Goal: Information Seeking & Learning: Learn about a topic

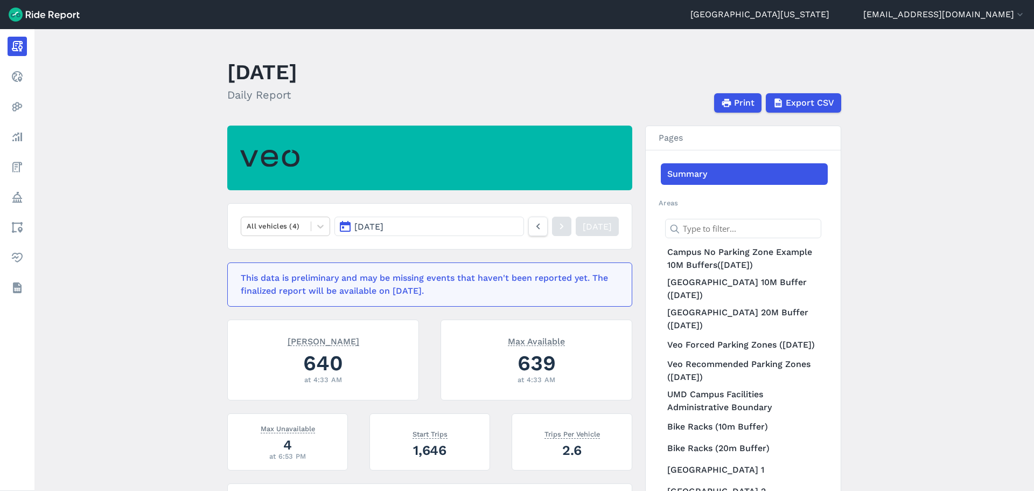
click at [468, 235] on button "[DATE]" at bounding box center [429, 226] width 190 height 19
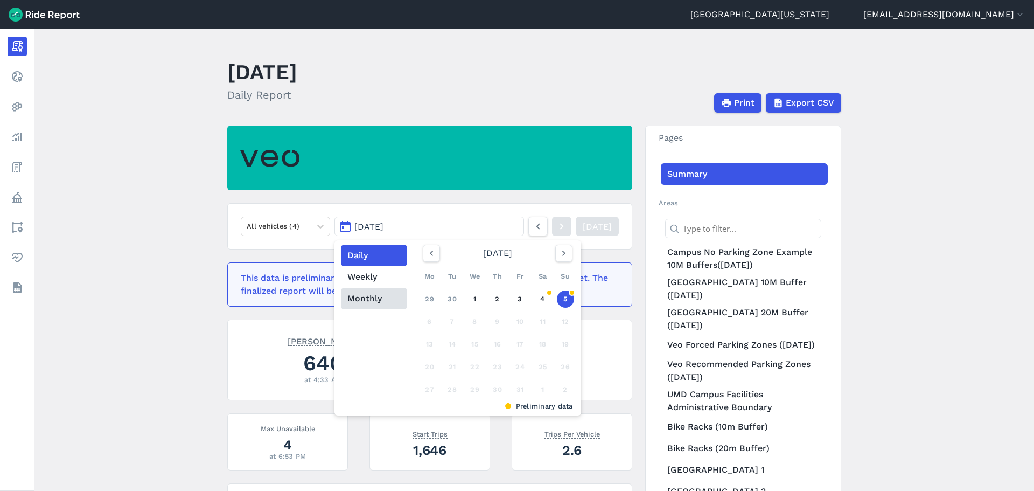
click at [375, 294] on button "Monthly" at bounding box center [374, 299] width 66 height 22
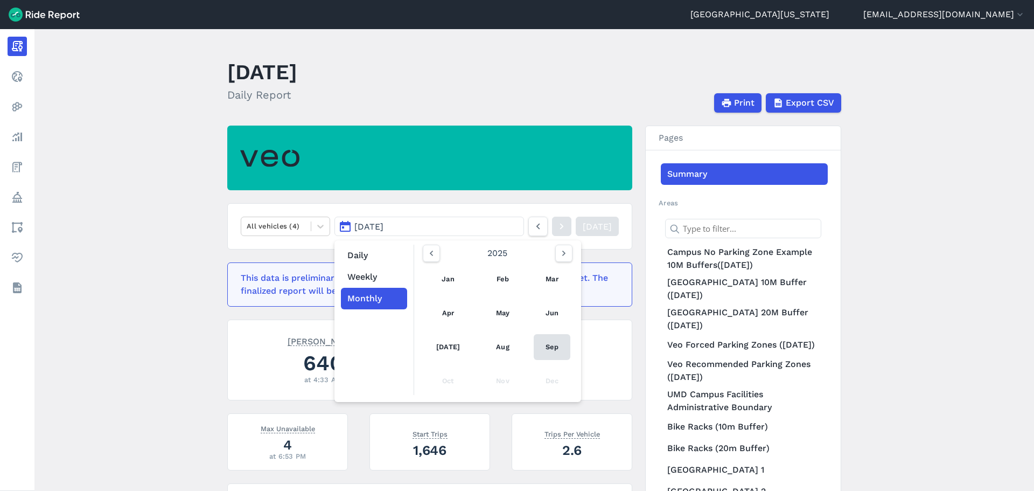
click at [551, 346] on link "Sep" at bounding box center [552, 347] width 37 height 26
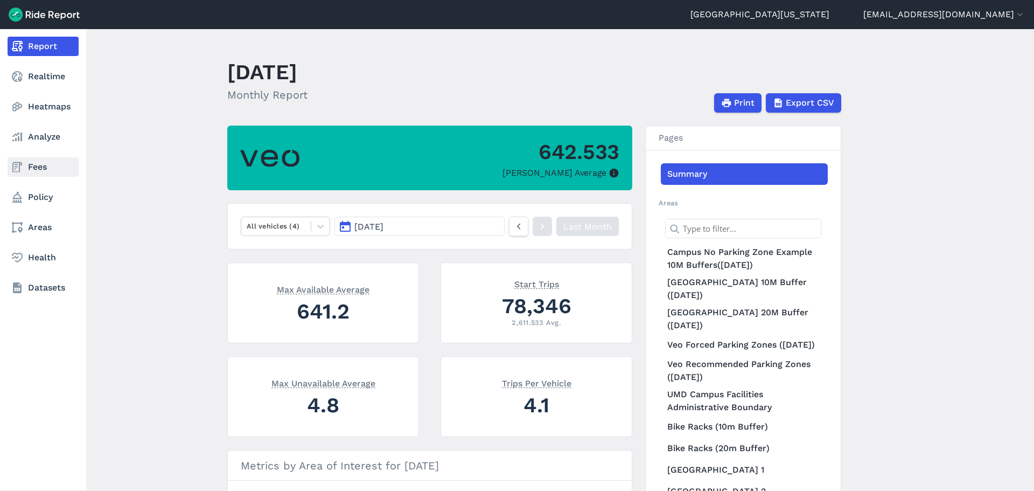
click at [53, 170] on link "Fees" at bounding box center [43, 166] width 71 height 19
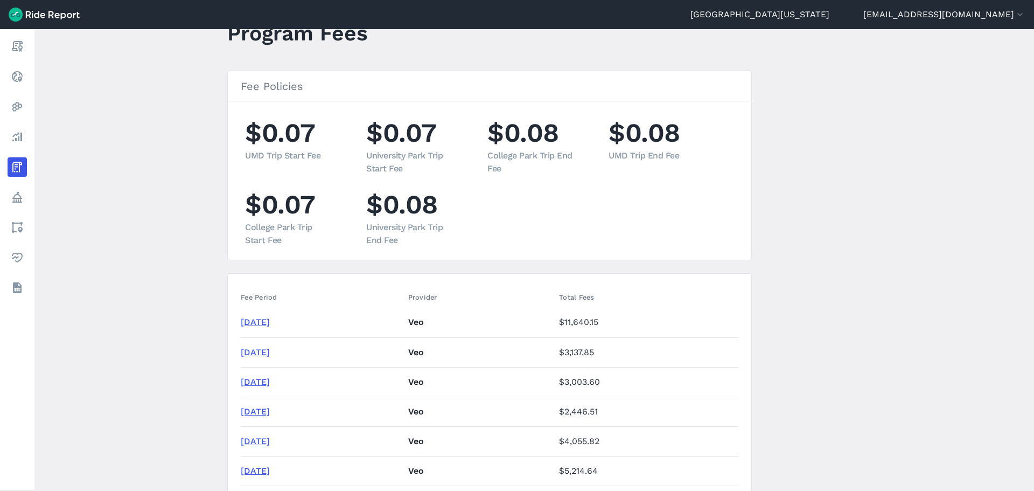
scroll to position [108, 0]
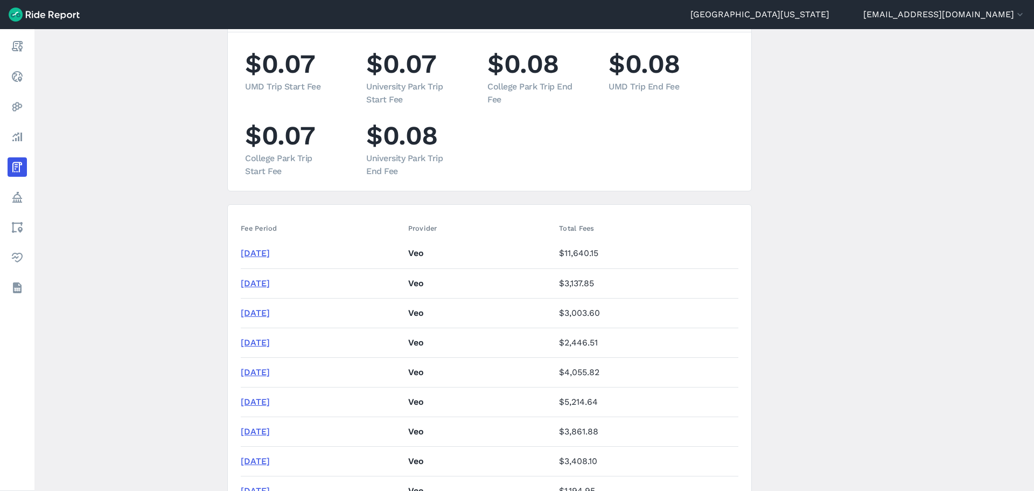
click at [268, 284] on link "[DATE]" at bounding box center [255, 283] width 29 height 10
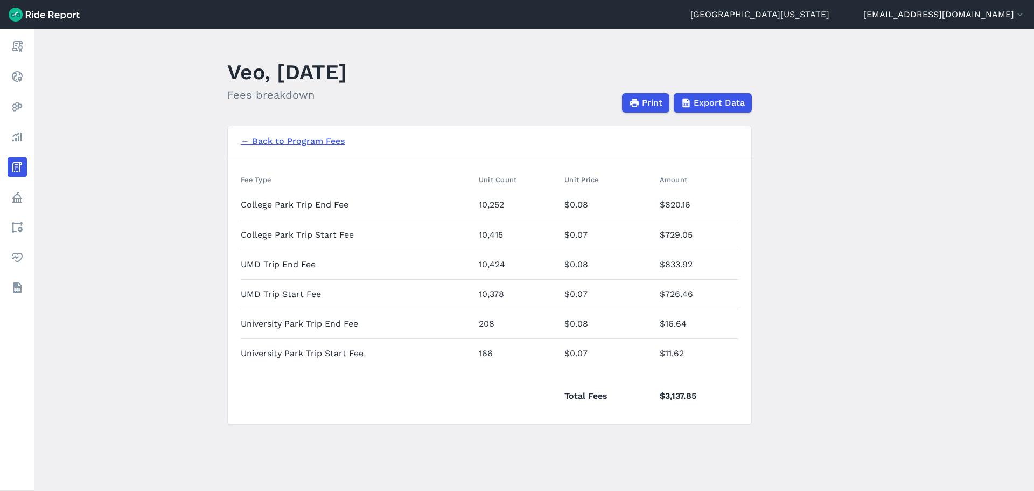
click at [311, 143] on link "← Back to Program Fees" at bounding box center [293, 141] width 104 height 13
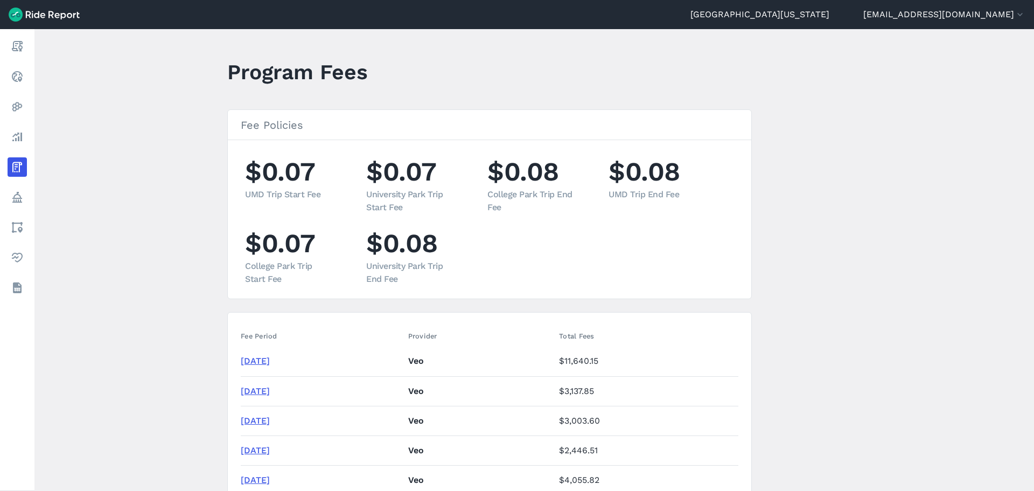
click at [270, 359] on link "[DATE]" at bounding box center [255, 360] width 29 height 10
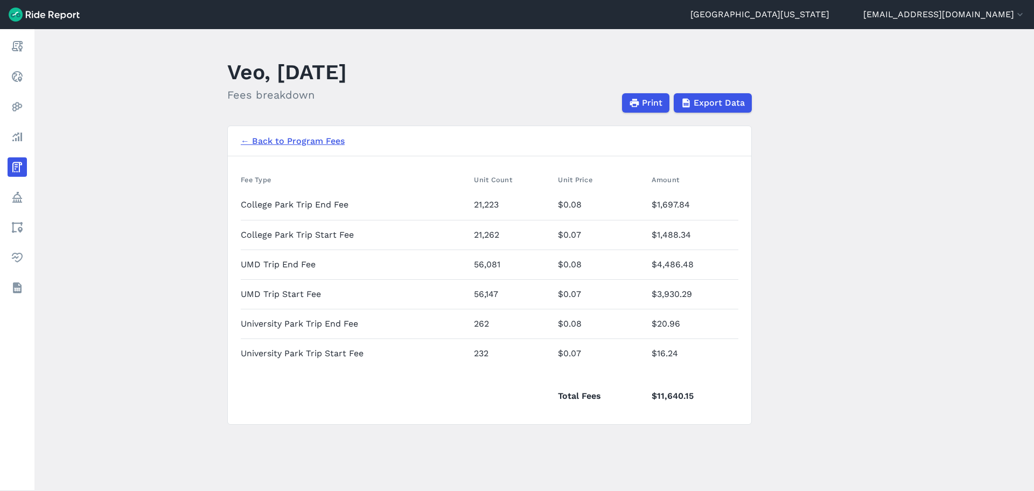
click at [288, 143] on link "← Back to Program Fees" at bounding box center [293, 141] width 104 height 13
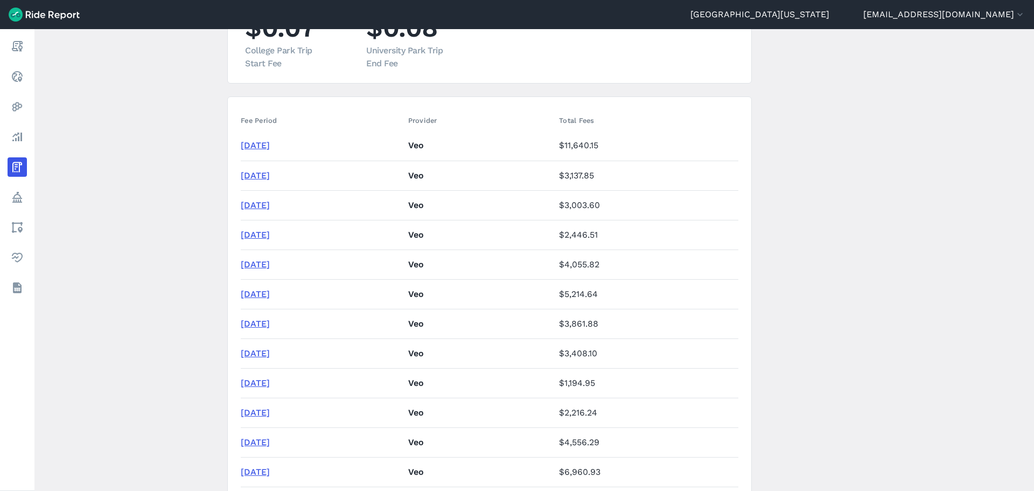
scroll to position [485, 0]
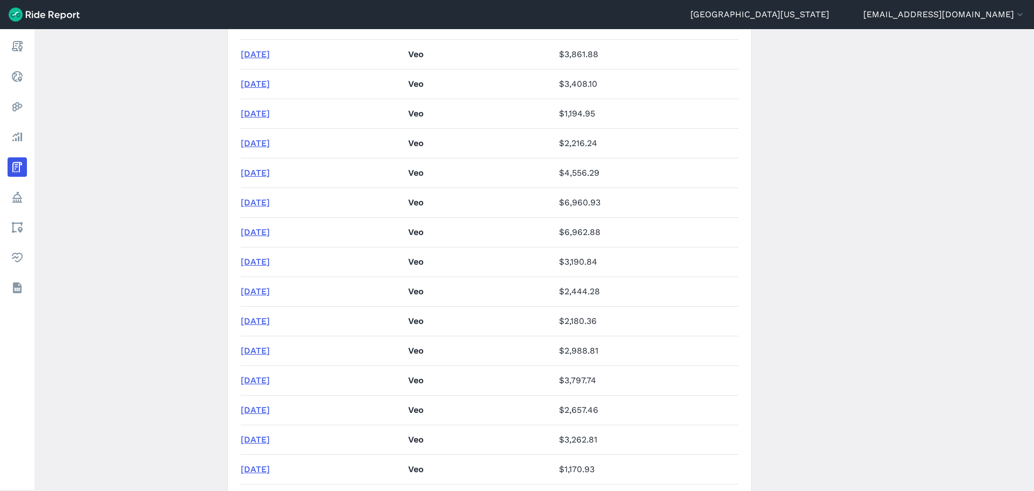
click at [270, 265] on link "[DATE]" at bounding box center [255, 261] width 29 height 10
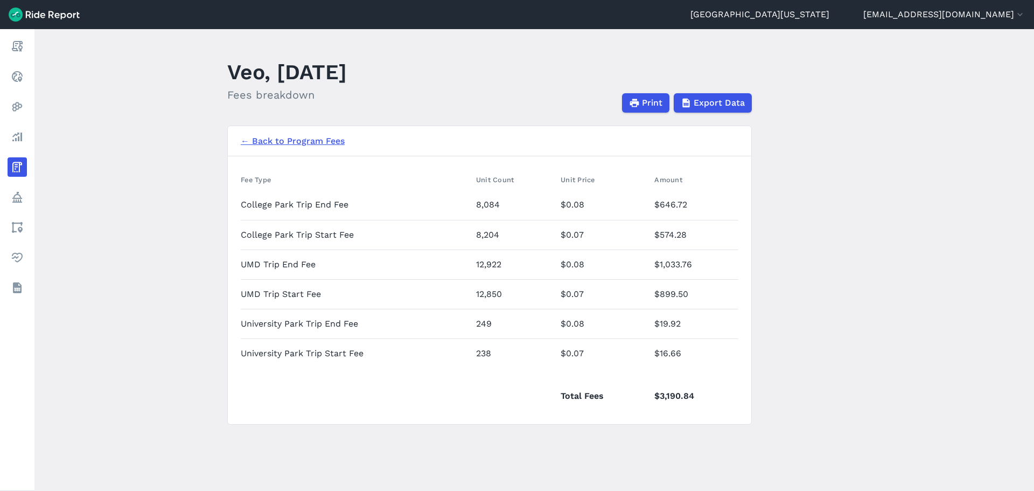
click at [283, 141] on link "← Back to Program Fees" at bounding box center [293, 141] width 104 height 13
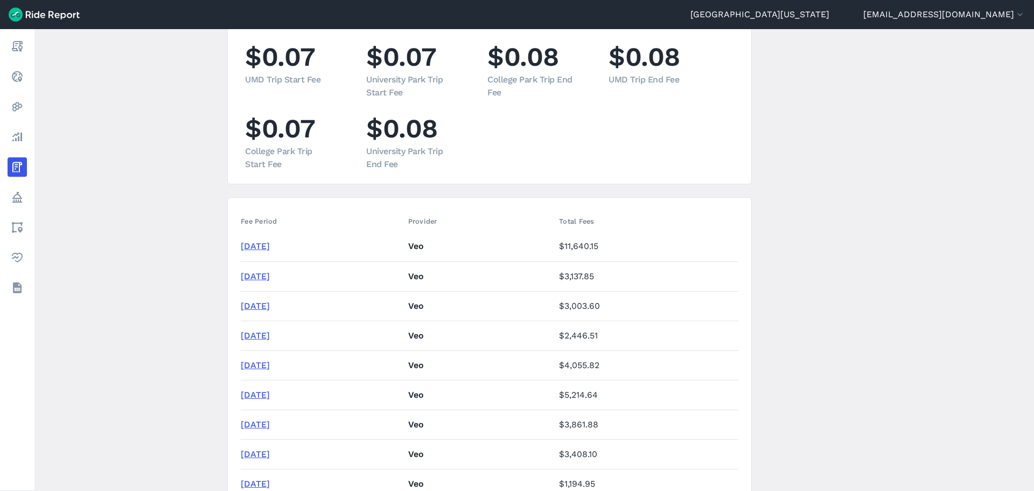
scroll to position [377, 0]
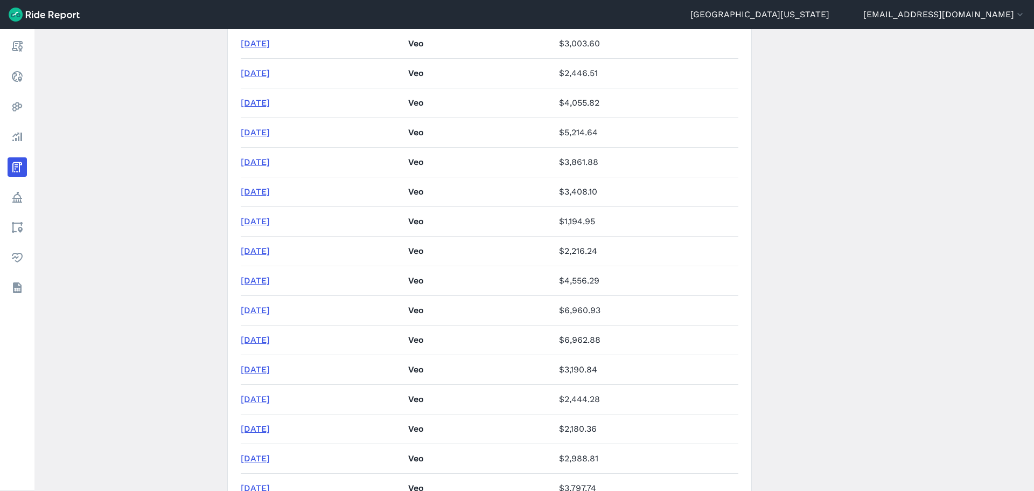
click at [270, 340] on link "[DATE]" at bounding box center [255, 339] width 29 height 10
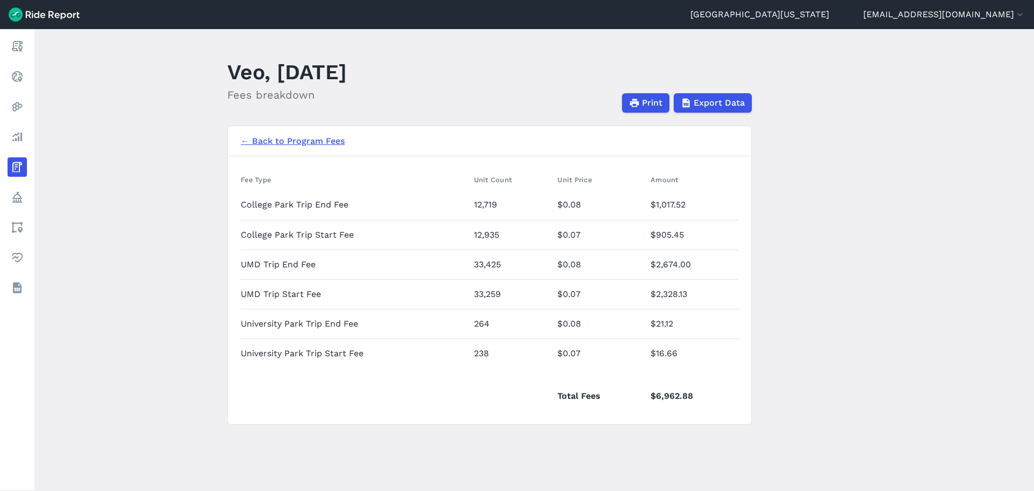
click at [311, 142] on link "← Back to Program Fees" at bounding box center [293, 141] width 104 height 13
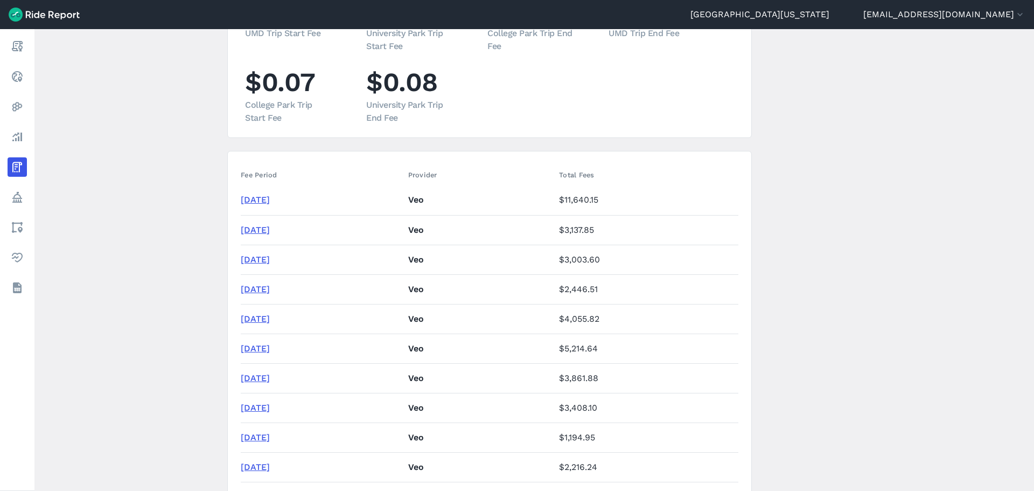
scroll to position [162, 0]
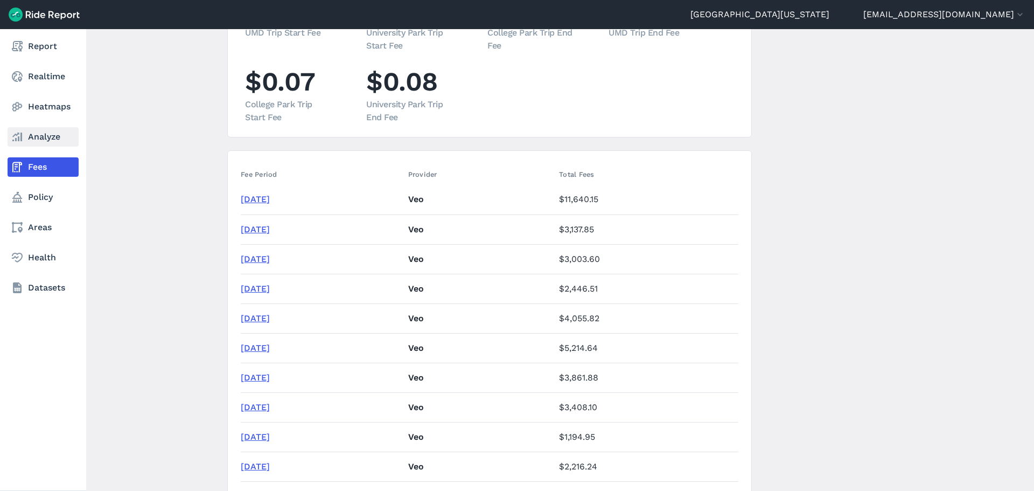
click at [31, 141] on link "Analyze" at bounding box center [43, 136] width 71 height 19
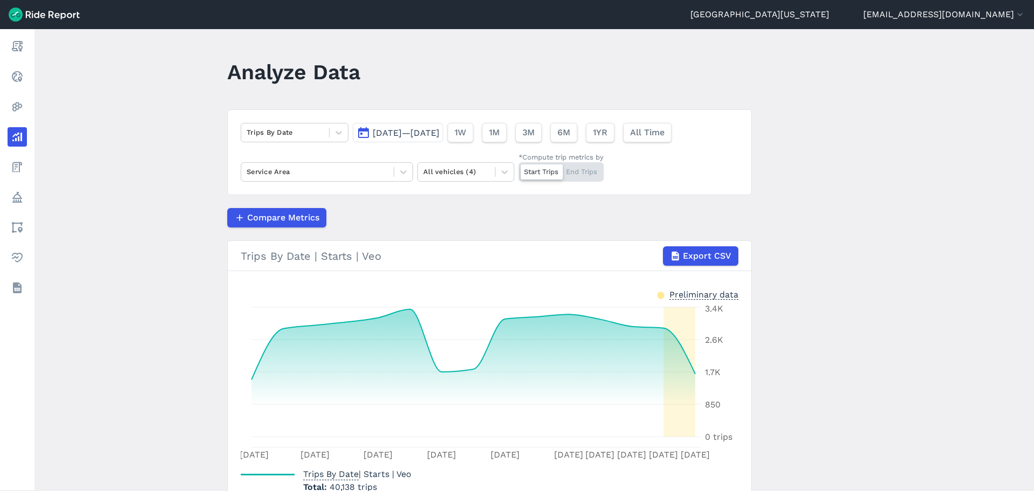
click at [409, 135] on span "[DATE]—[DATE]" at bounding box center [406, 133] width 67 height 10
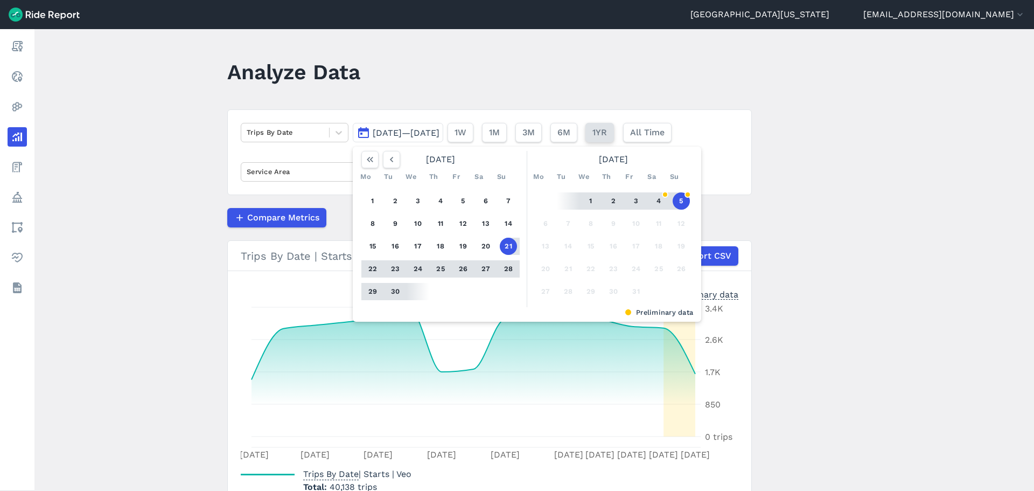
click at [607, 133] on span "1YR" at bounding box center [599, 132] width 15 height 13
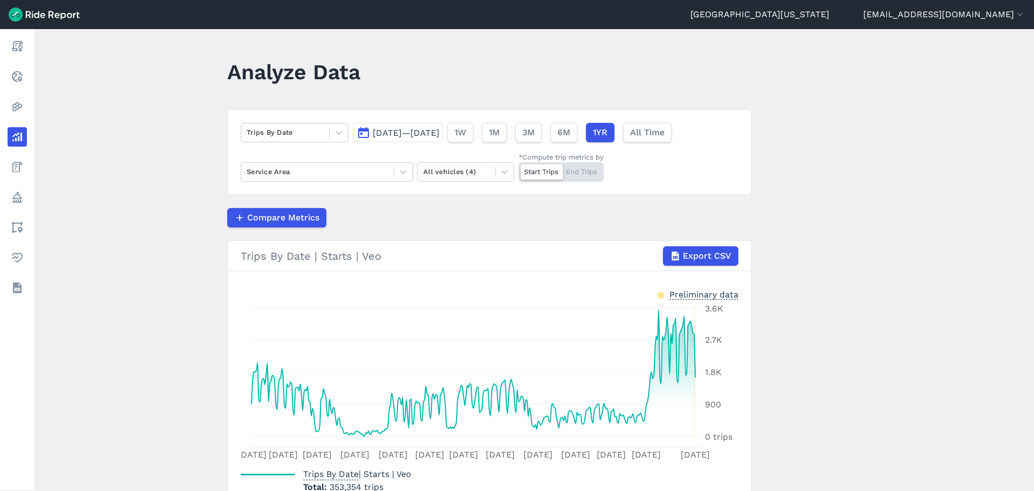
click at [370, 131] on button "[DATE]—[DATE]" at bounding box center [398, 132] width 90 height 19
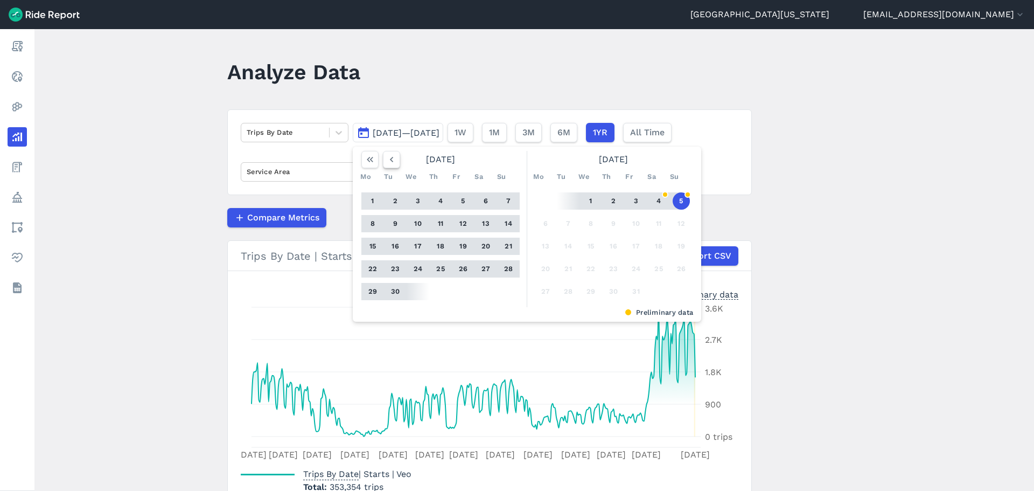
click at [391, 160] on icon "button" at bounding box center [391, 159] width 11 height 11
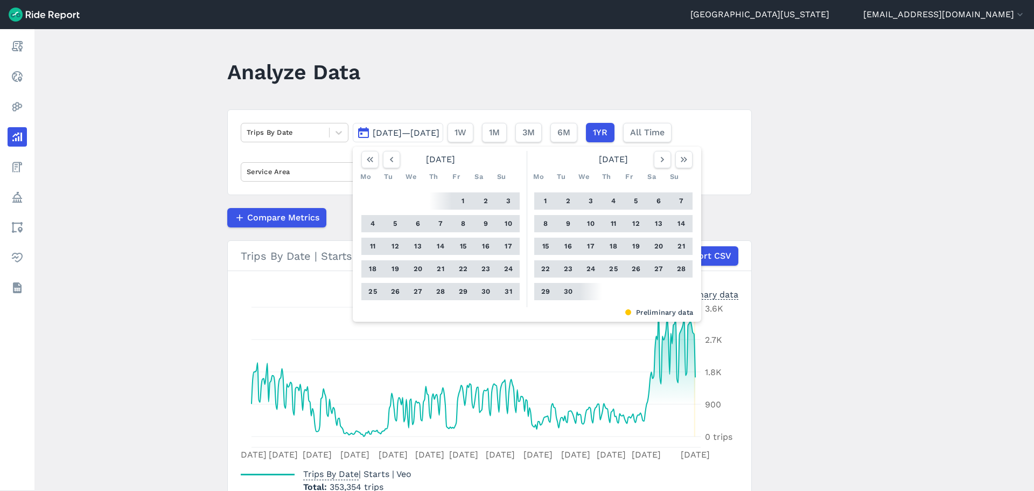
click at [390, 140] on button "[DATE]—[DATE]" at bounding box center [398, 132] width 90 height 19
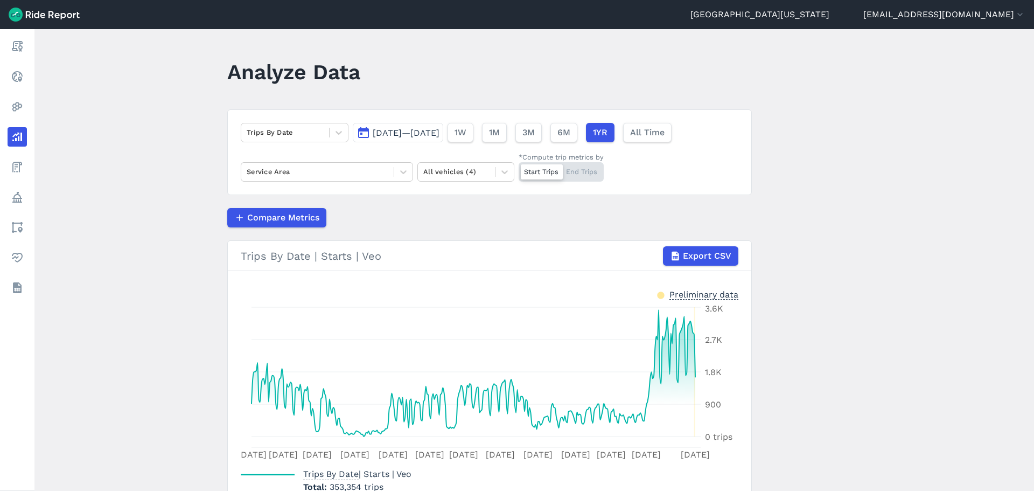
click at [389, 134] on span "[DATE]—[DATE]" at bounding box center [406, 133] width 67 height 10
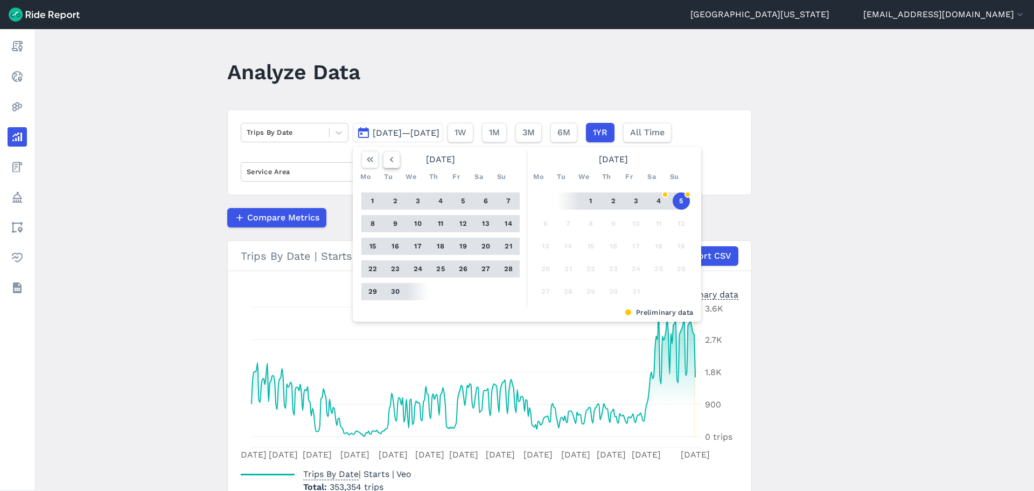
click at [388, 160] on icon "button" at bounding box center [391, 159] width 11 height 11
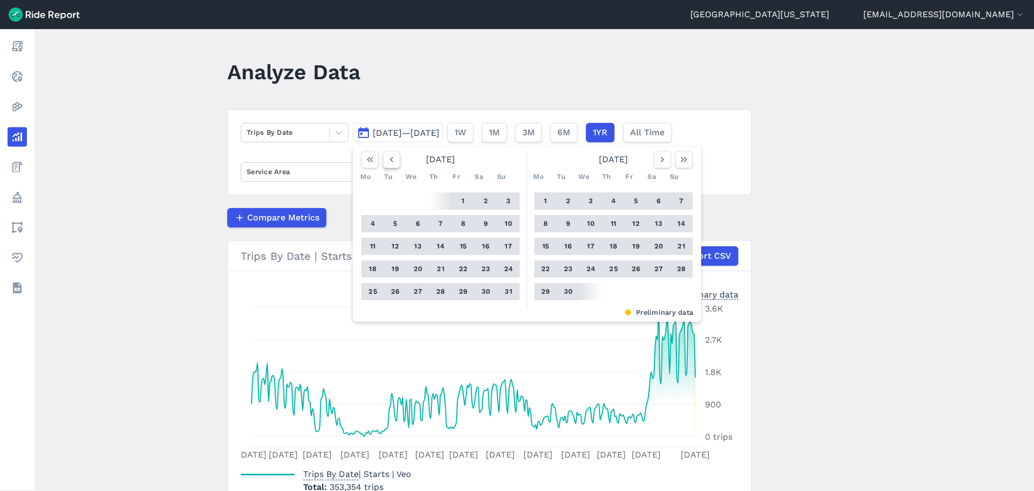
click at [388, 160] on icon "button" at bounding box center [391, 159] width 11 height 11
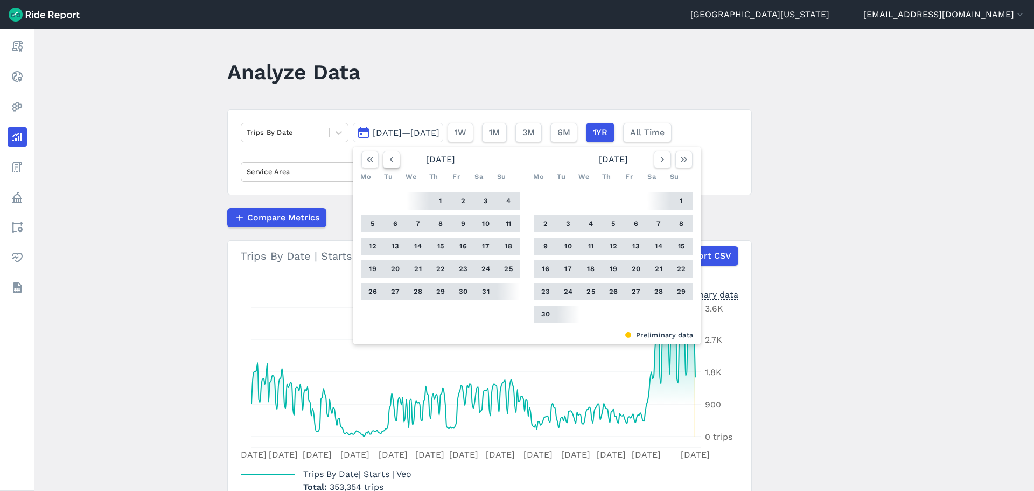
click at [388, 160] on icon "button" at bounding box center [391, 159] width 11 height 11
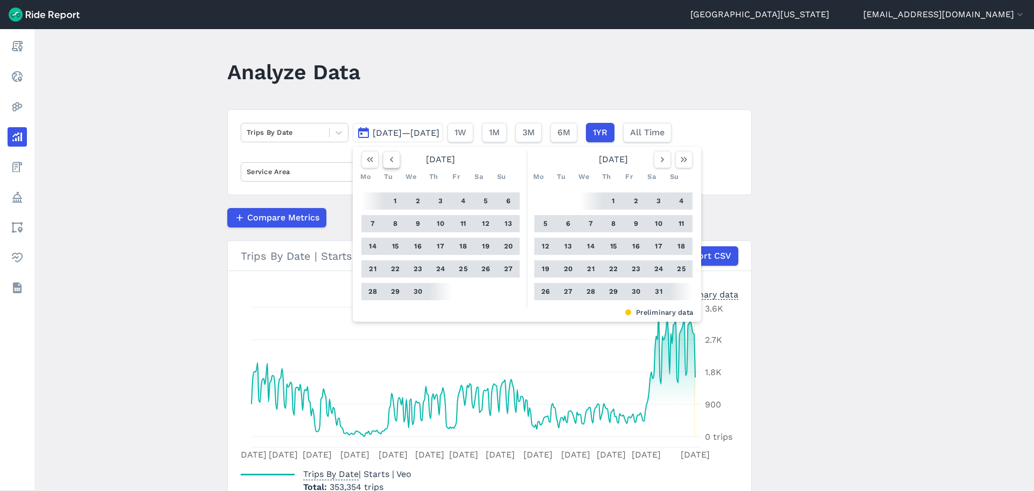
click at [388, 160] on icon "button" at bounding box center [391, 159] width 11 height 11
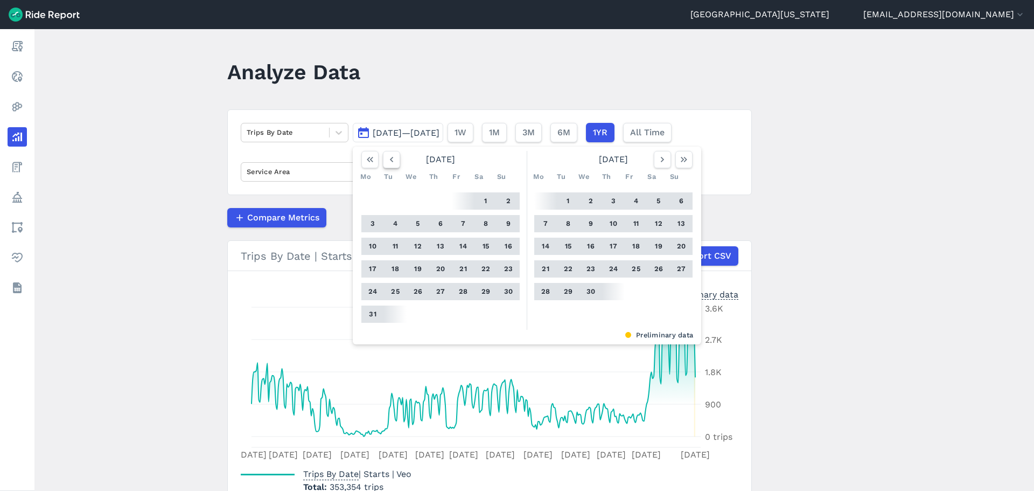
click at [388, 160] on icon "button" at bounding box center [391, 159] width 11 height 11
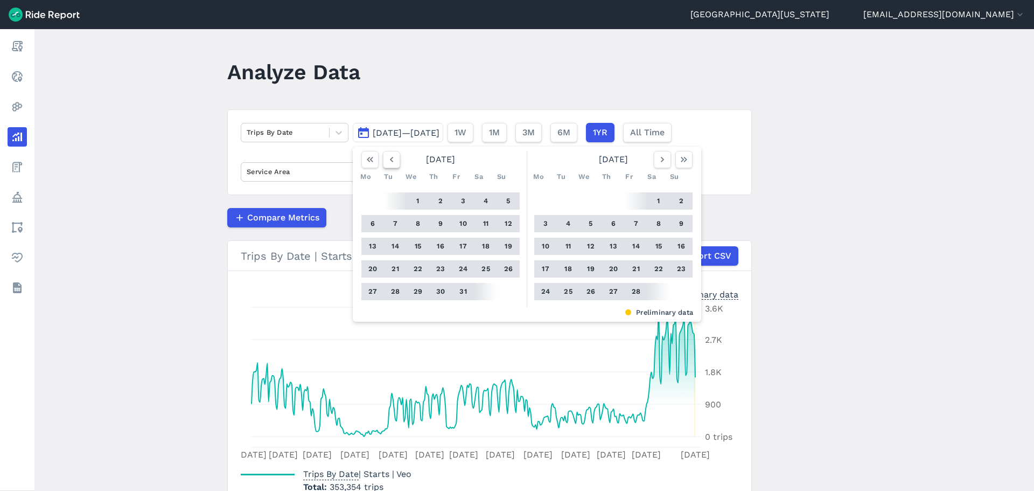
click at [388, 160] on icon "button" at bounding box center [391, 159] width 11 height 11
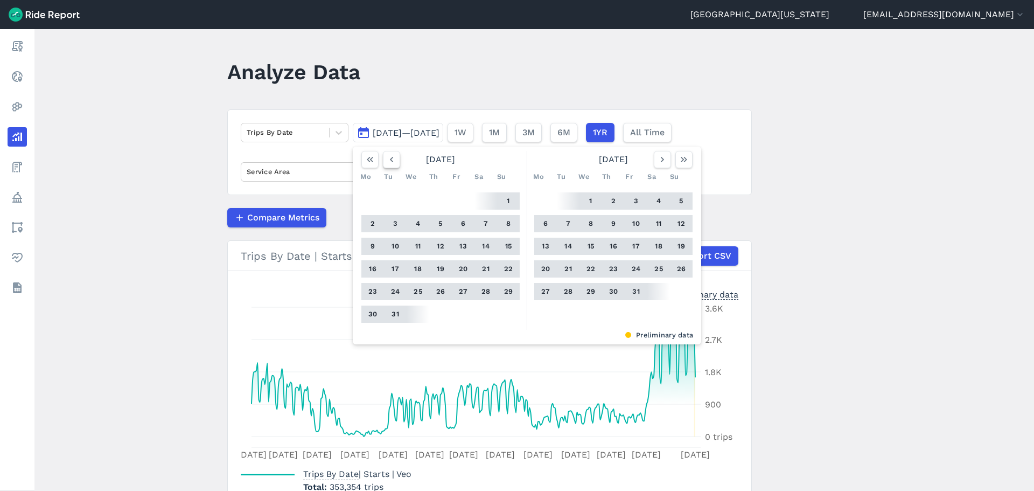
click at [388, 160] on icon "button" at bounding box center [391, 159] width 11 height 11
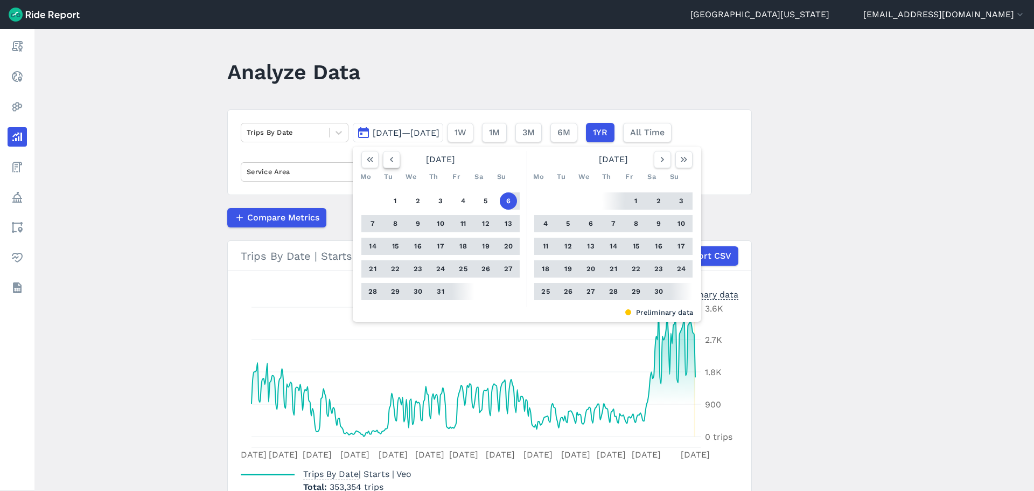
click at [390, 159] on use "button" at bounding box center [391, 159] width 3 height 5
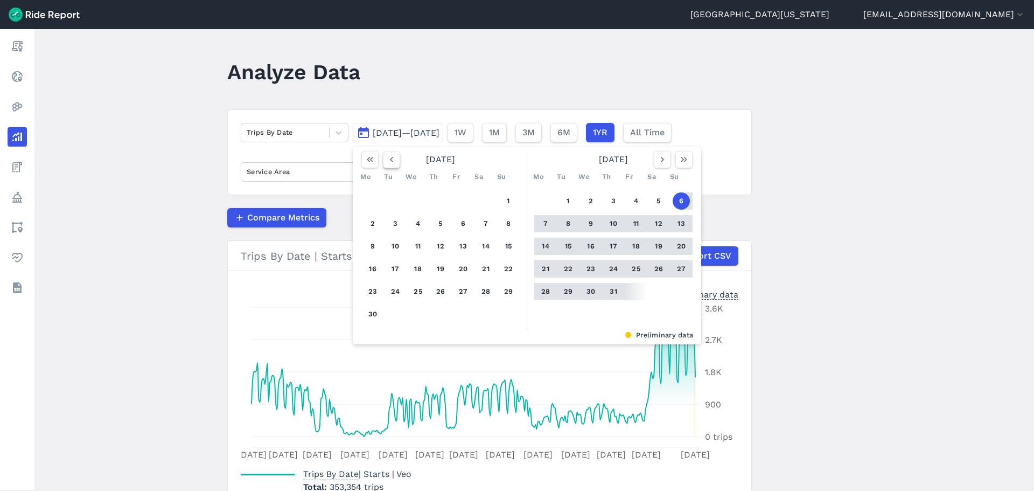
click at [390, 158] on use "button" at bounding box center [391, 159] width 3 height 5
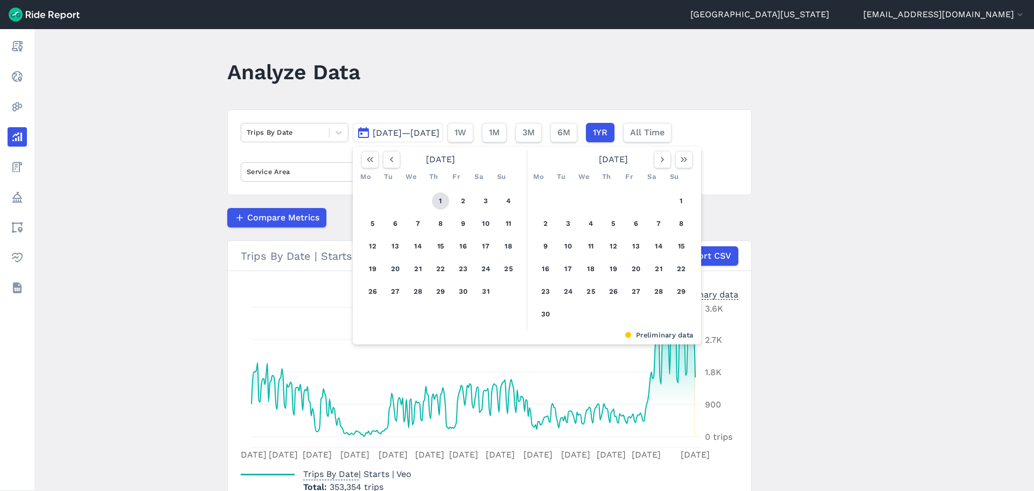
click at [439, 201] on button "1" at bounding box center [440, 200] width 17 height 17
click at [684, 162] on icon "button" at bounding box center [684, 159] width 11 height 11
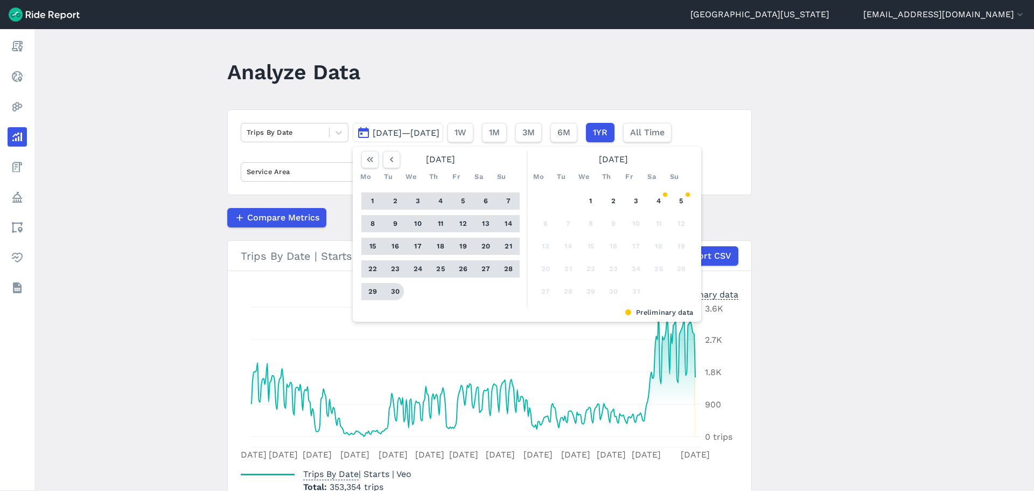
click at [389, 294] on button "30" at bounding box center [395, 291] width 17 height 17
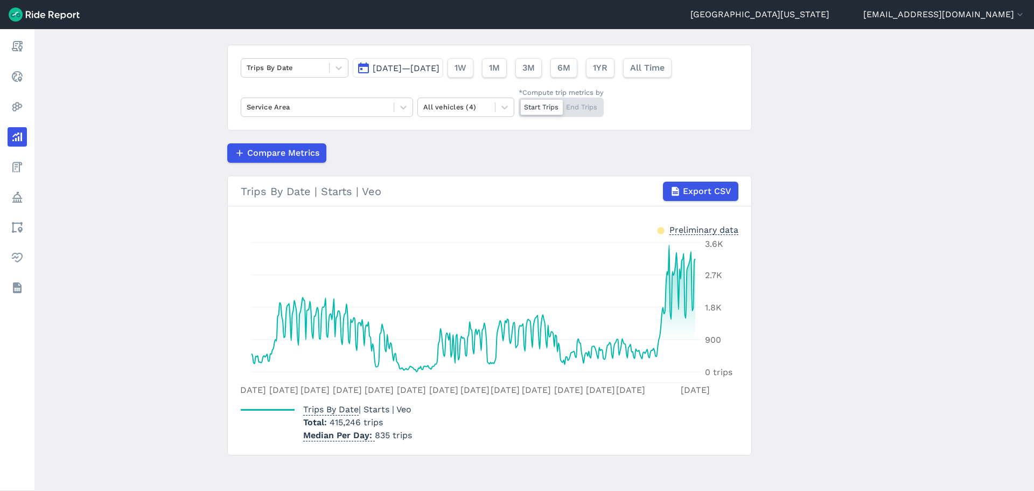
scroll to position [68, 0]
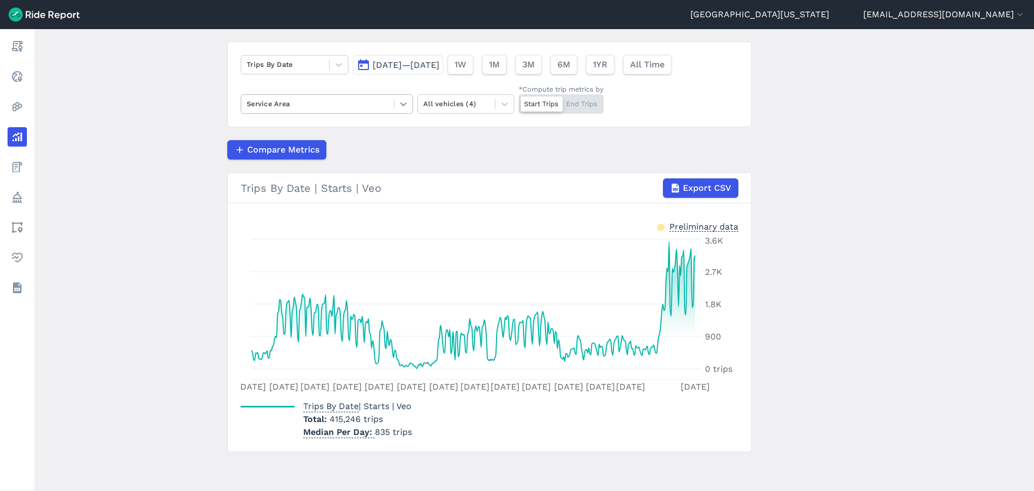
click at [399, 104] on icon at bounding box center [403, 104] width 11 height 11
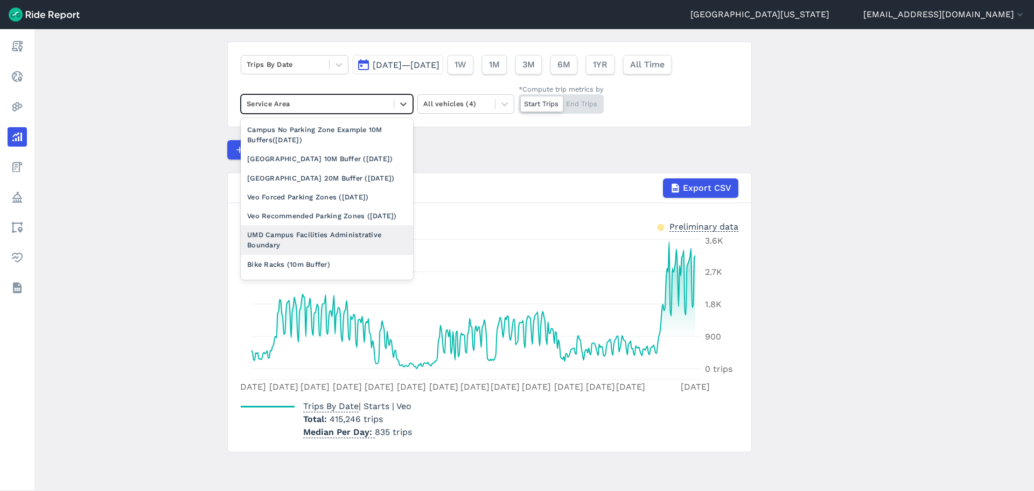
click at [366, 254] on div "UMD Campus Facilities Administrative Boundary" at bounding box center [327, 239] width 172 height 29
